Goal: Task Accomplishment & Management: Use online tool/utility

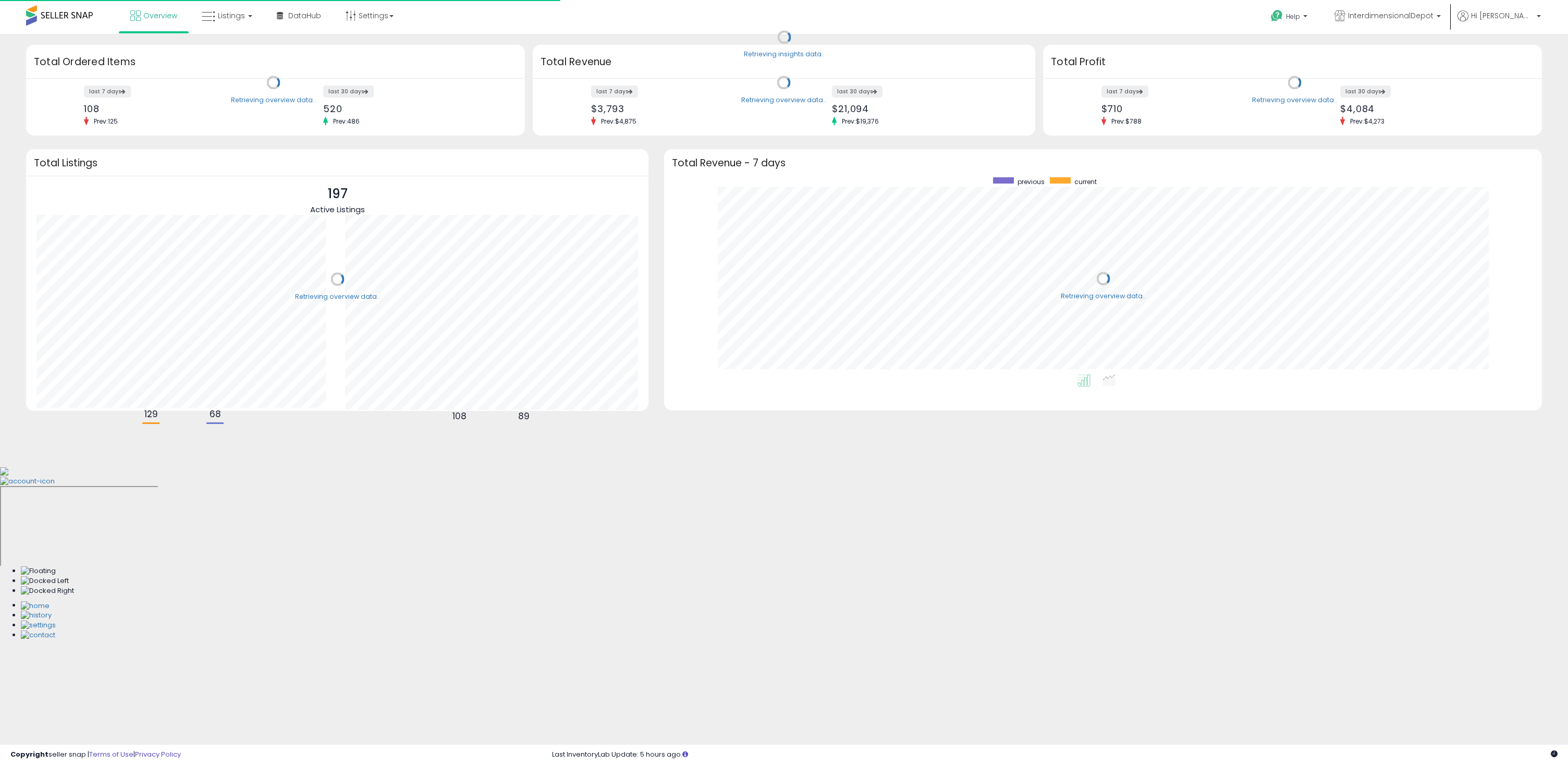
scroll to position [197, 857]
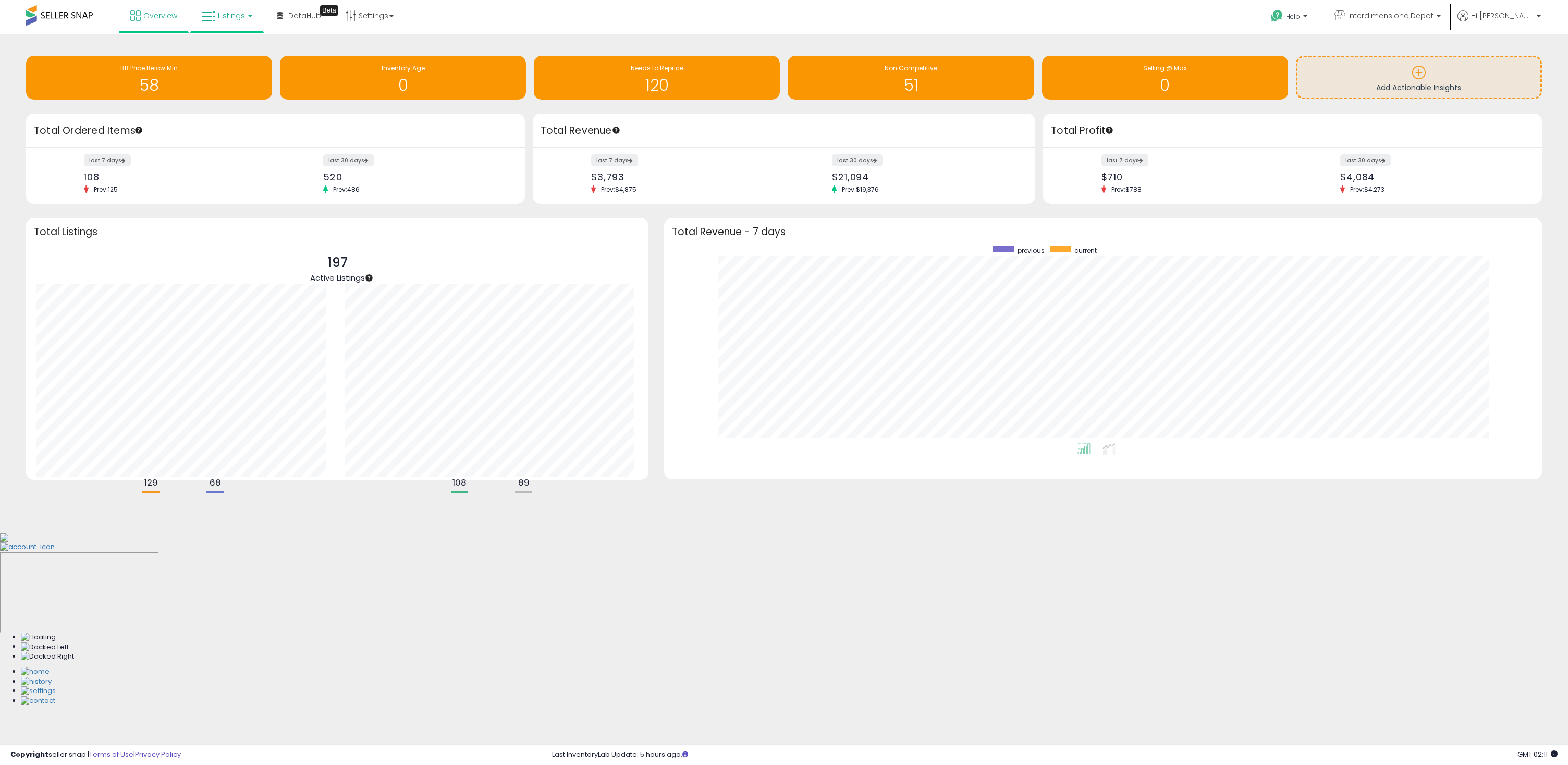
click at [219, 16] on span "Listings" at bounding box center [231, 15] width 27 height 10
click at [231, 56] on icon at bounding box center [234, 52] width 45 height 13
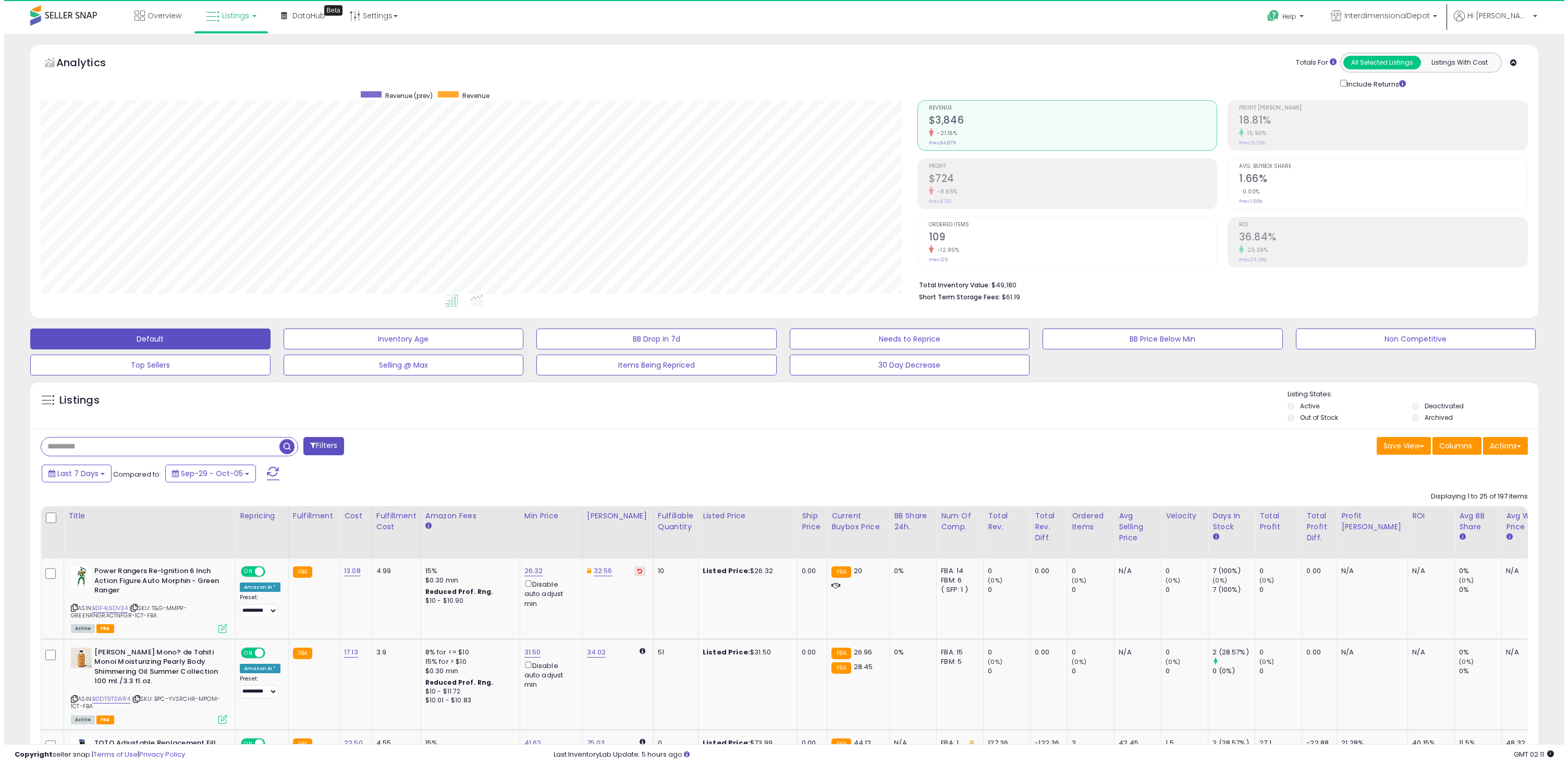
scroll to position [214, 876]
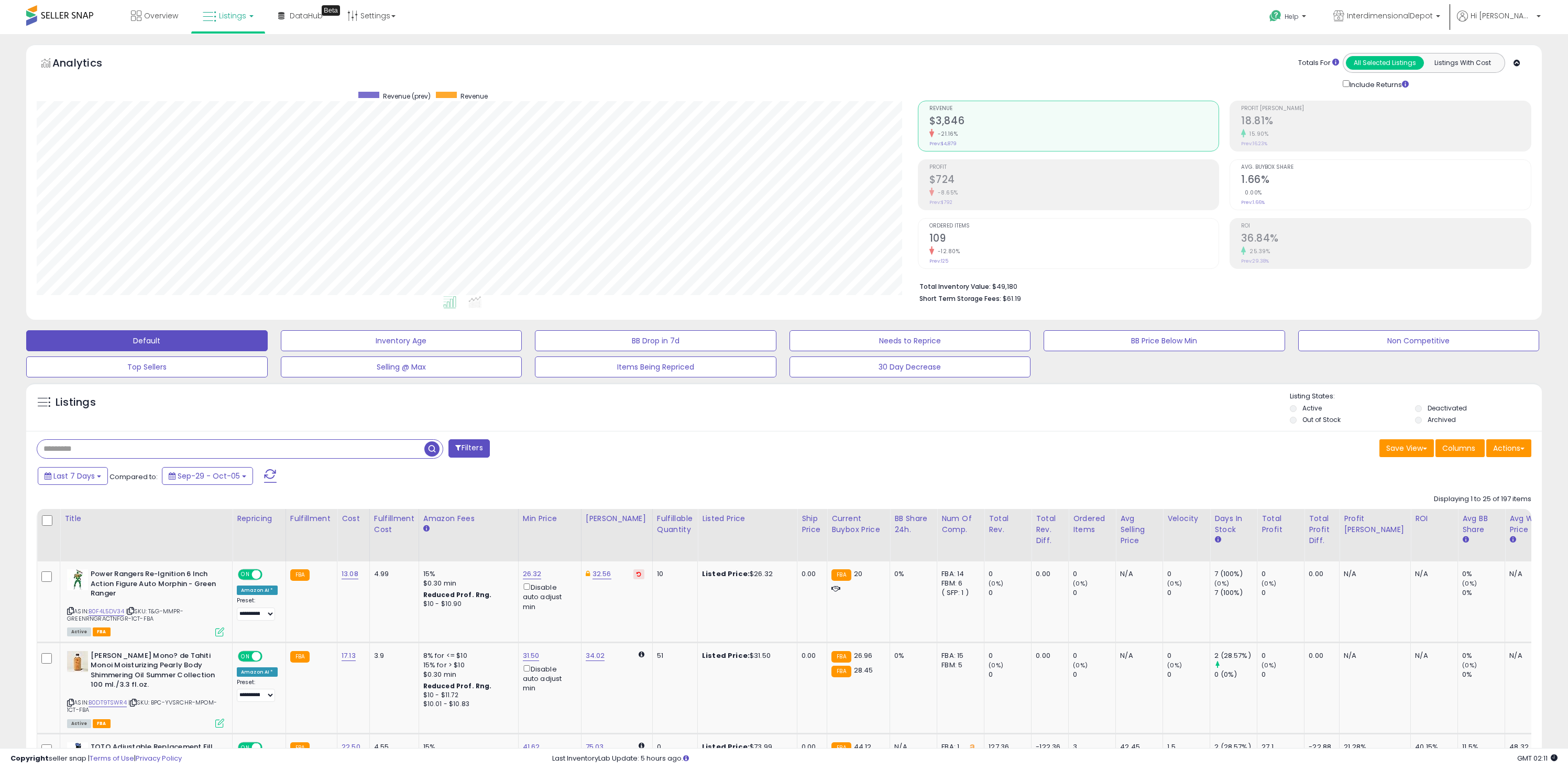
click at [97, 452] on input "text" at bounding box center [231, 449] width 387 height 18
type input "*****"
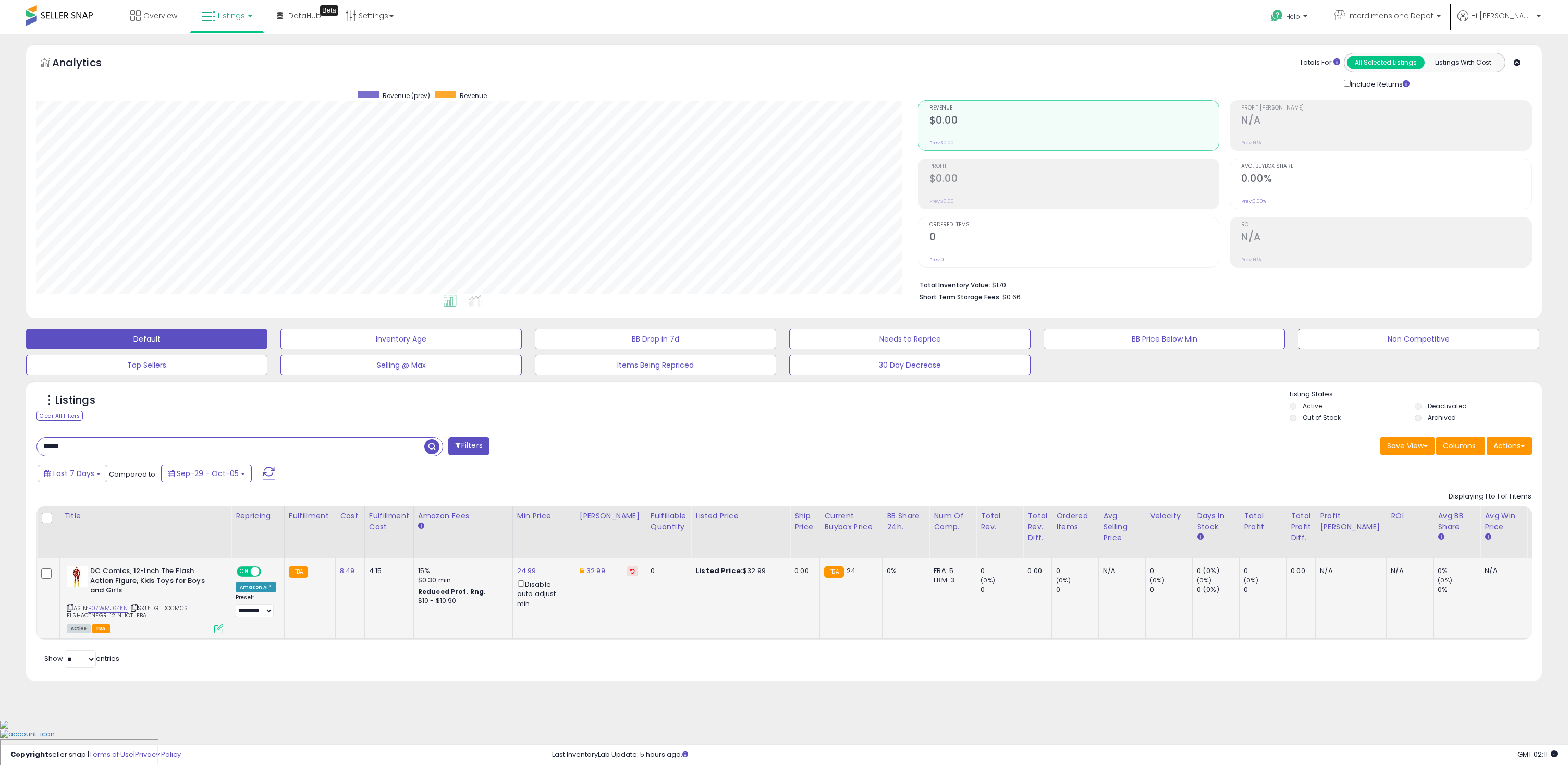
scroll to position [214, 881]
click at [107, 608] on link "B07WMJ64KN" at bounding box center [108, 608] width 40 height 9
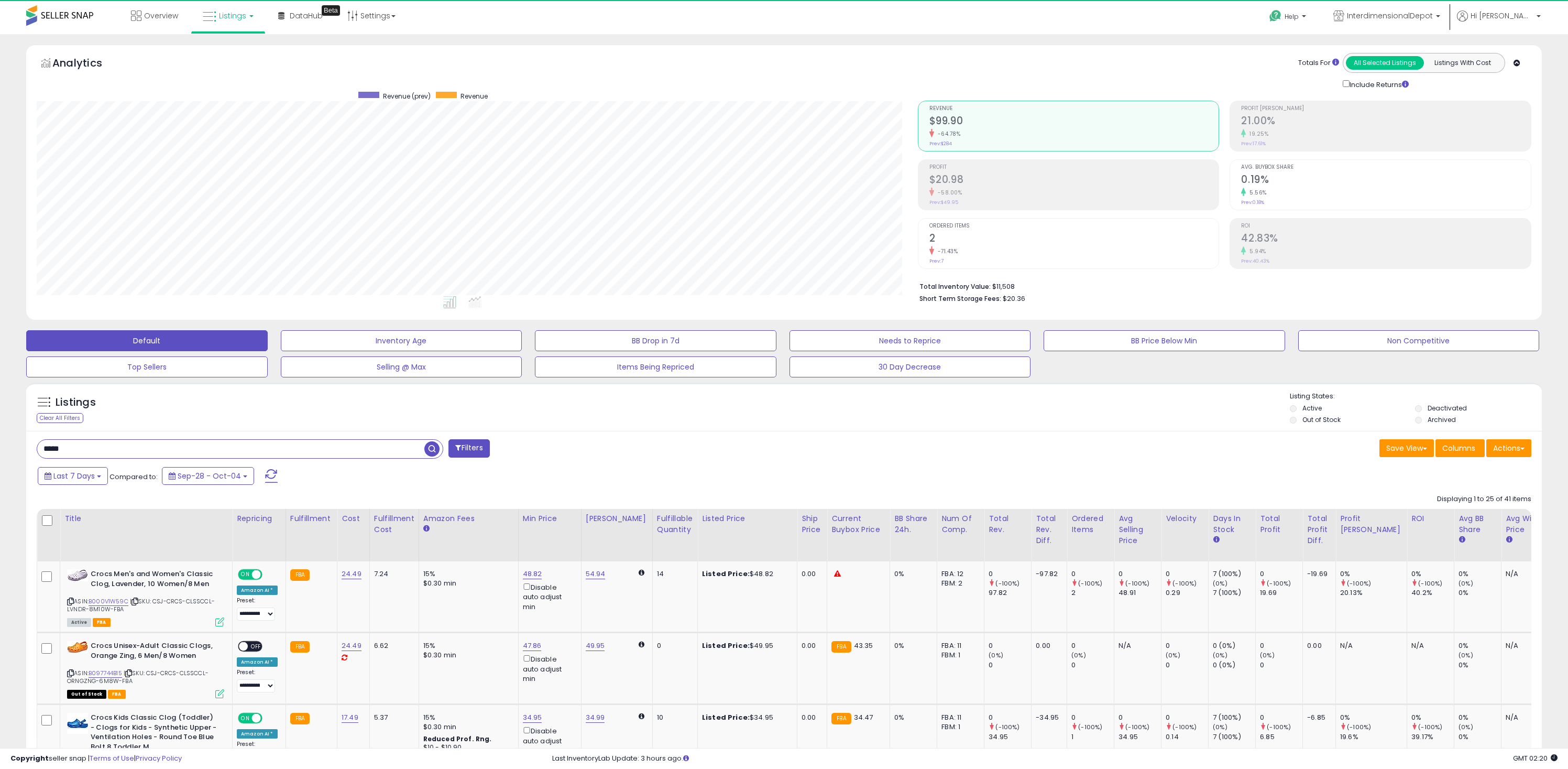
scroll to position [0, 198]
